Goal: Obtain resource: Download file/media

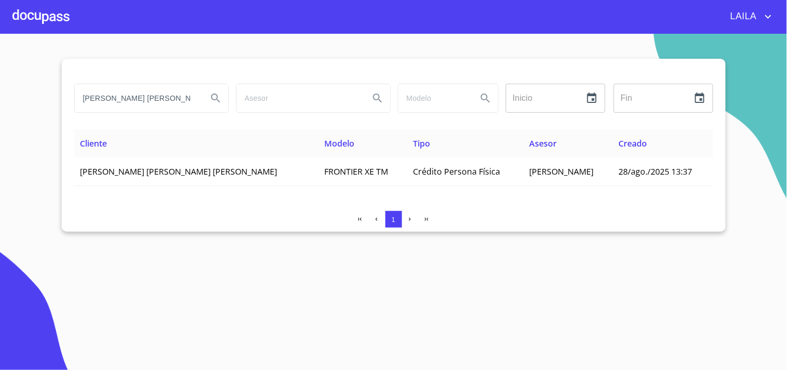
click at [130, 101] on input "[PERSON_NAME] [PERSON_NAME]" at bounding box center [137, 98] width 125 height 28
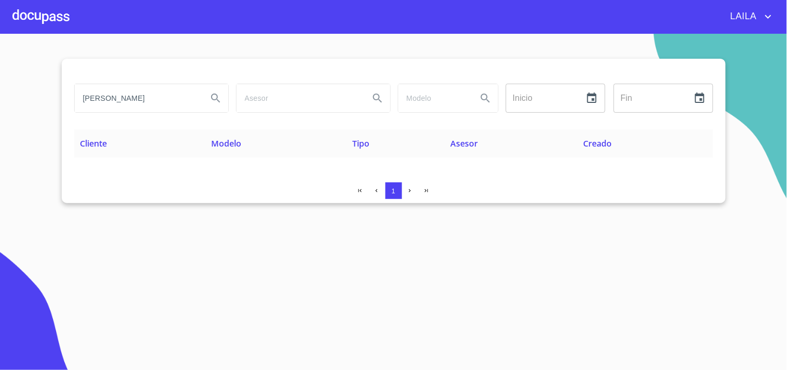
click at [125, 93] on input "[PERSON_NAME]" at bounding box center [137, 98] width 125 height 28
type input "OPERADORA [PERSON_NAME]"
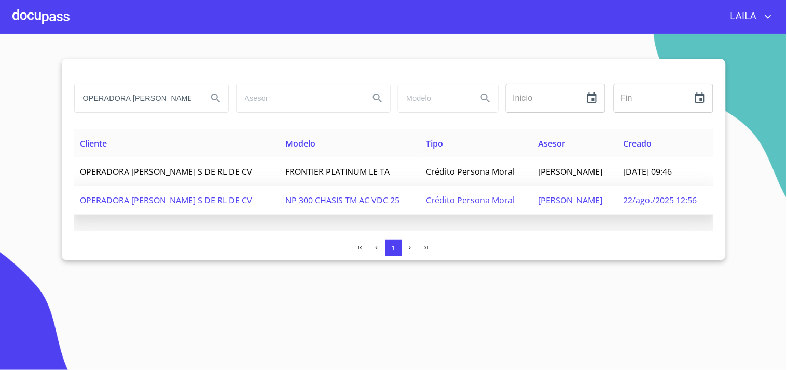
click at [172, 195] on span "OPERADORA [PERSON_NAME] S DE RL DE CV" at bounding box center [166, 199] width 172 height 11
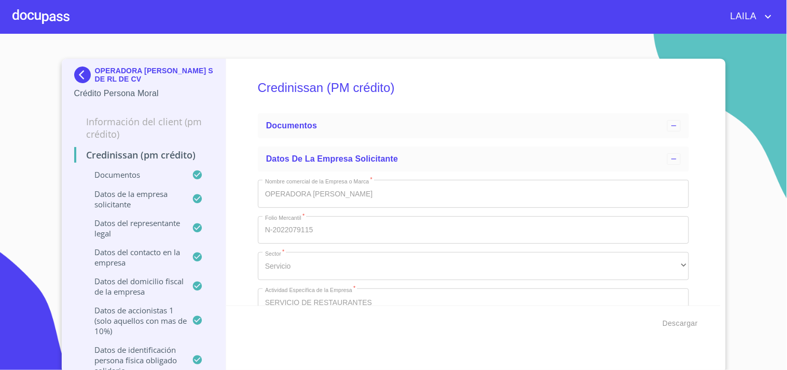
type input "8 de [DATE]. de 1999"
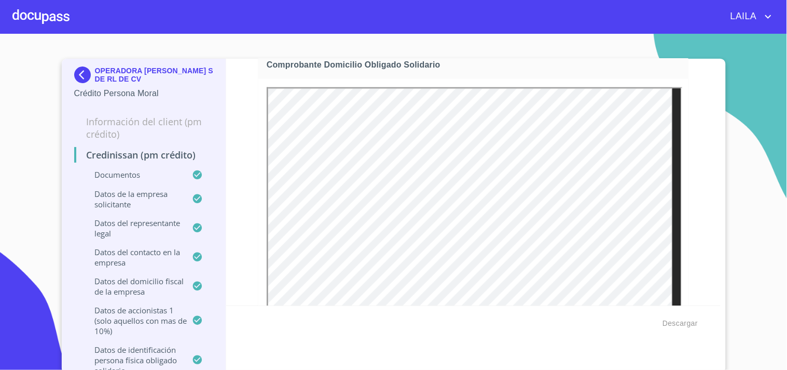
scroll to position [4268, 0]
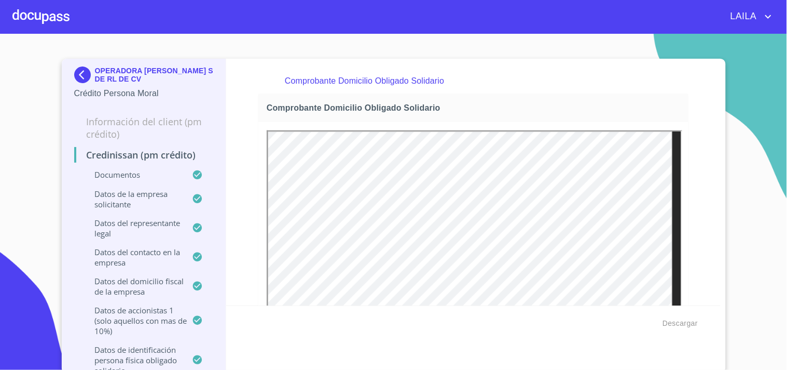
click at [78, 73] on img at bounding box center [84, 74] width 21 height 17
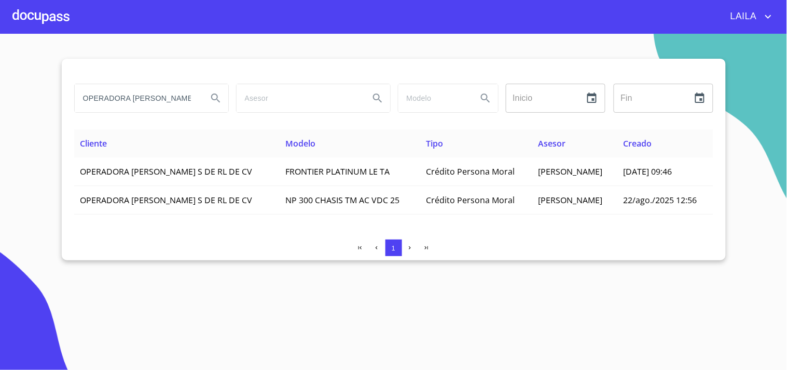
click at [161, 91] on input "OPERADORA [PERSON_NAME]" at bounding box center [137, 98] width 125 height 28
click at [162, 91] on input "OPERADORA [PERSON_NAME]" at bounding box center [137, 98] width 125 height 28
click at [162, 90] on input "OPERADORA [PERSON_NAME]" at bounding box center [137, 98] width 125 height 28
paste input "[PERSON_NAME]"
type input "[PERSON_NAME]"
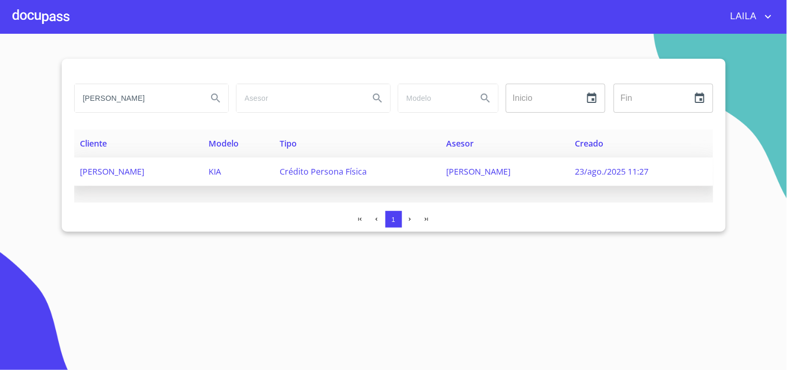
click at [131, 168] on span "[PERSON_NAME]" at bounding box center [112, 171] width 64 height 11
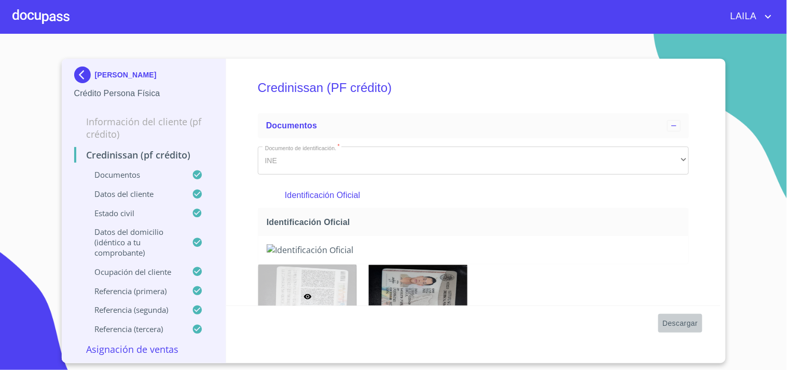
click at [673, 320] on span "Descargar" at bounding box center [680, 323] width 35 height 13
click at [87, 79] on img at bounding box center [84, 74] width 21 height 17
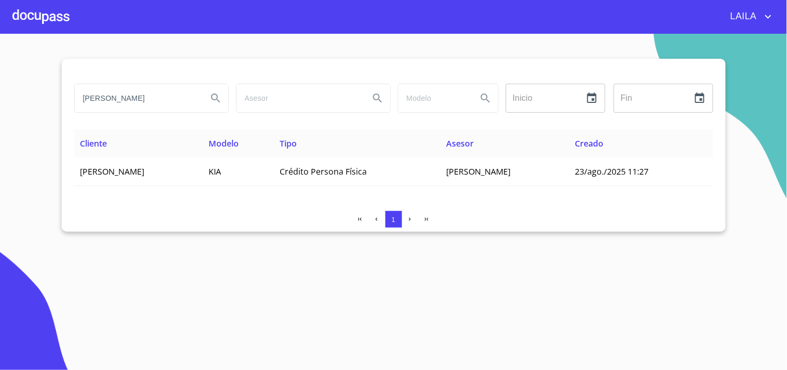
click at [185, 100] on input "[PERSON_NAME]" at bounding box center [137, 98] width 125 height 28
type input "[PERSON_NAME]"
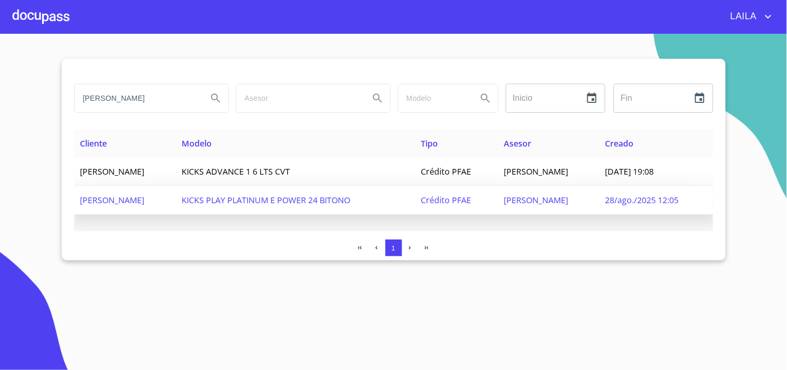
click at [145, 194] on span "[PERSON_NAME]" at bounding box center [112, 199] width 64 height 11
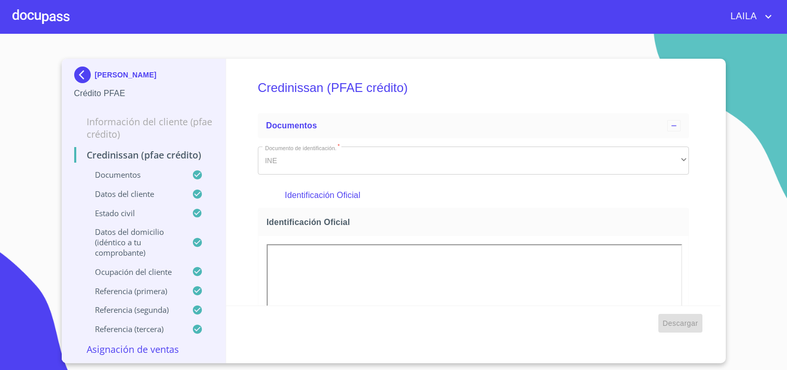
click at [687, 322] on span "Descargar" at bounding box center [680, 323] width 35 height 13
